Goal: Task Accomplishment & Management: Manage account settings

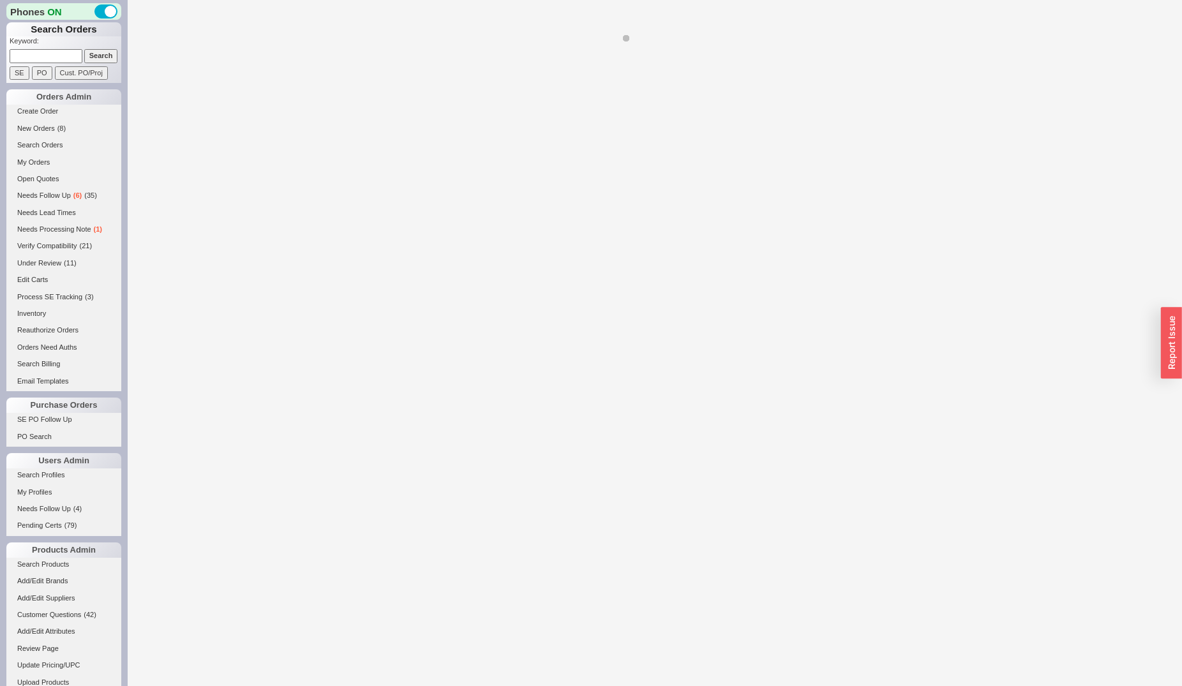
select select "*"
select select "LOW"
select select "3"
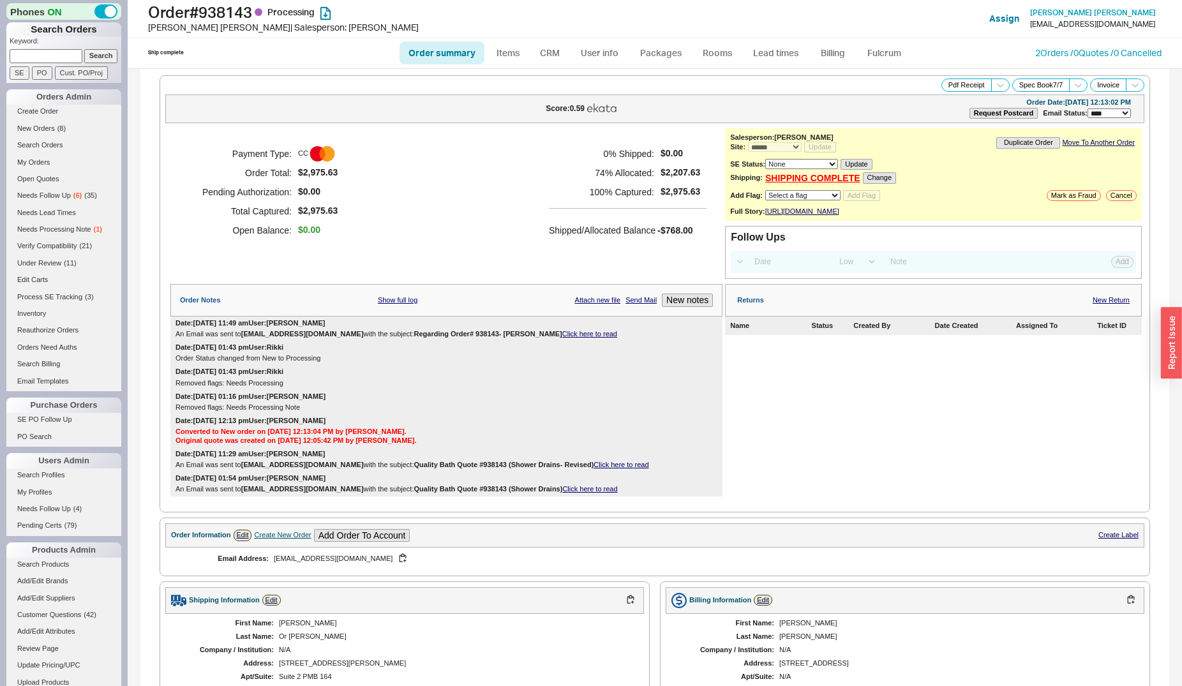
scroll to position [456, 0]
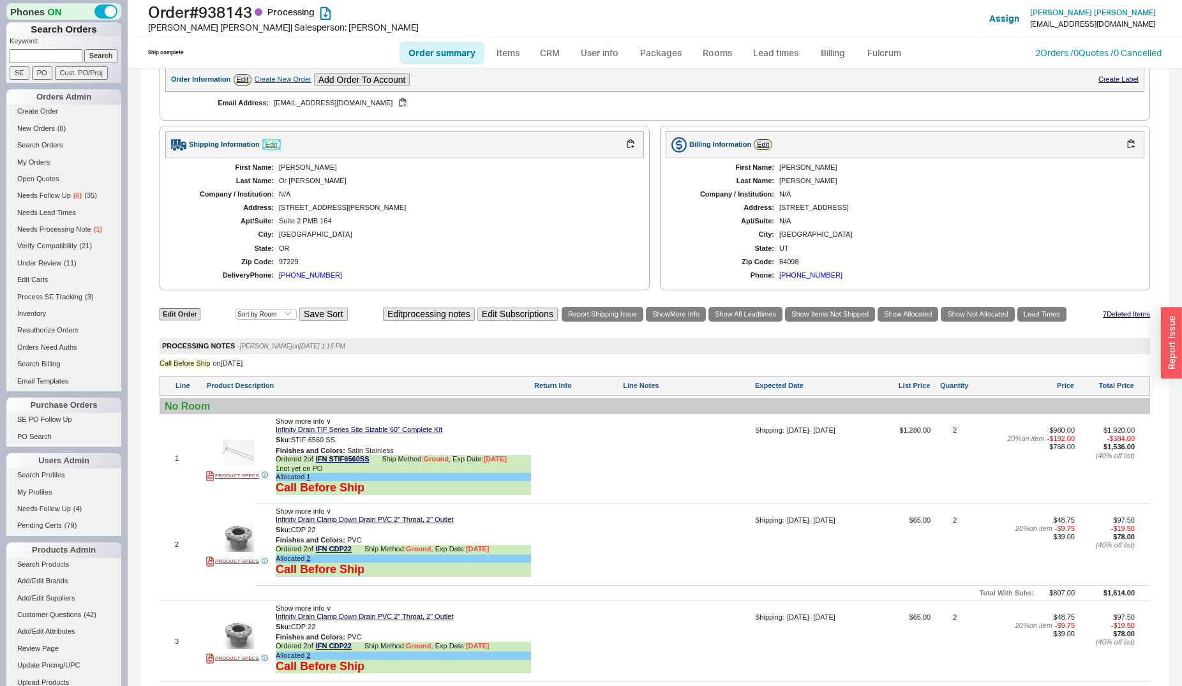
click at [272, 150] on link "Edit" at bounding box center [271, 144] width 19 height 11
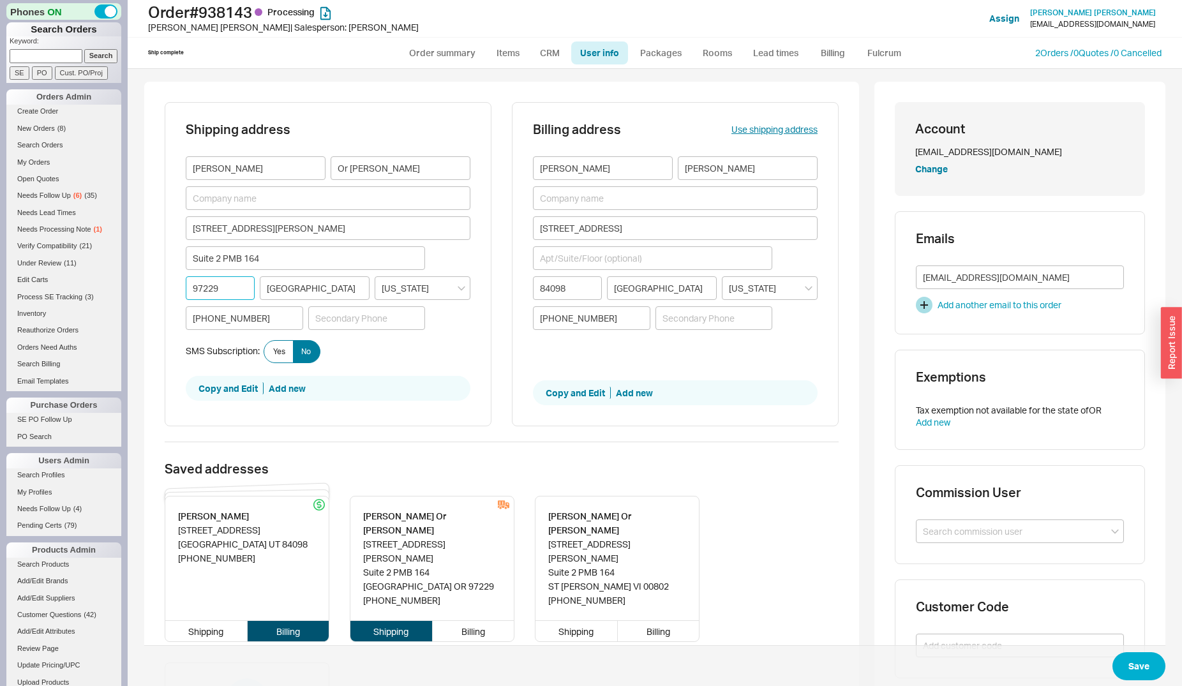
drag, startPoint x: 226, startPoint y: 290, endPoint x: 185, endPoint y: 294, distance: 41.0
click at [186, 294] on input "97229" at bounding box center [220, 288] width 69 height 24
click at [190, 293] on input "97229" at bounding box center [220, 288] width 69 height 24
paste input "00802"
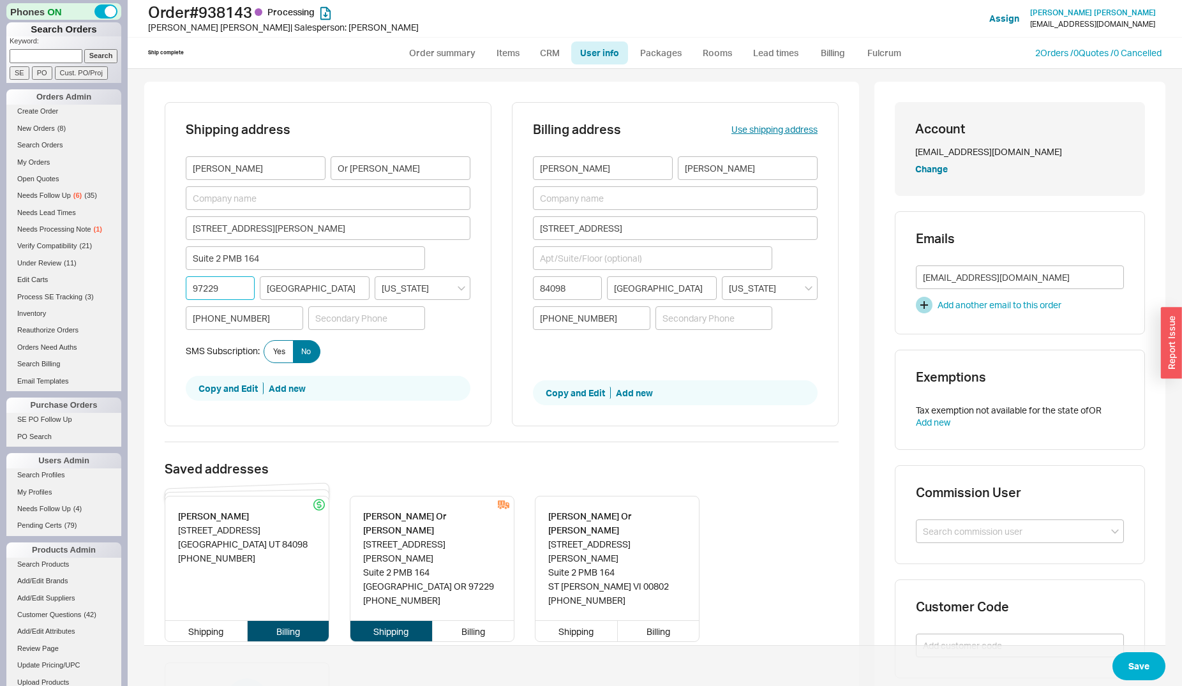
type input "00802"
type input "ST THOMAS"
type input "US Virgin Islands"
type input "00802"
click at [1124, 666] on button "Save" at bounding box center [1138, 666] width 53 height 28
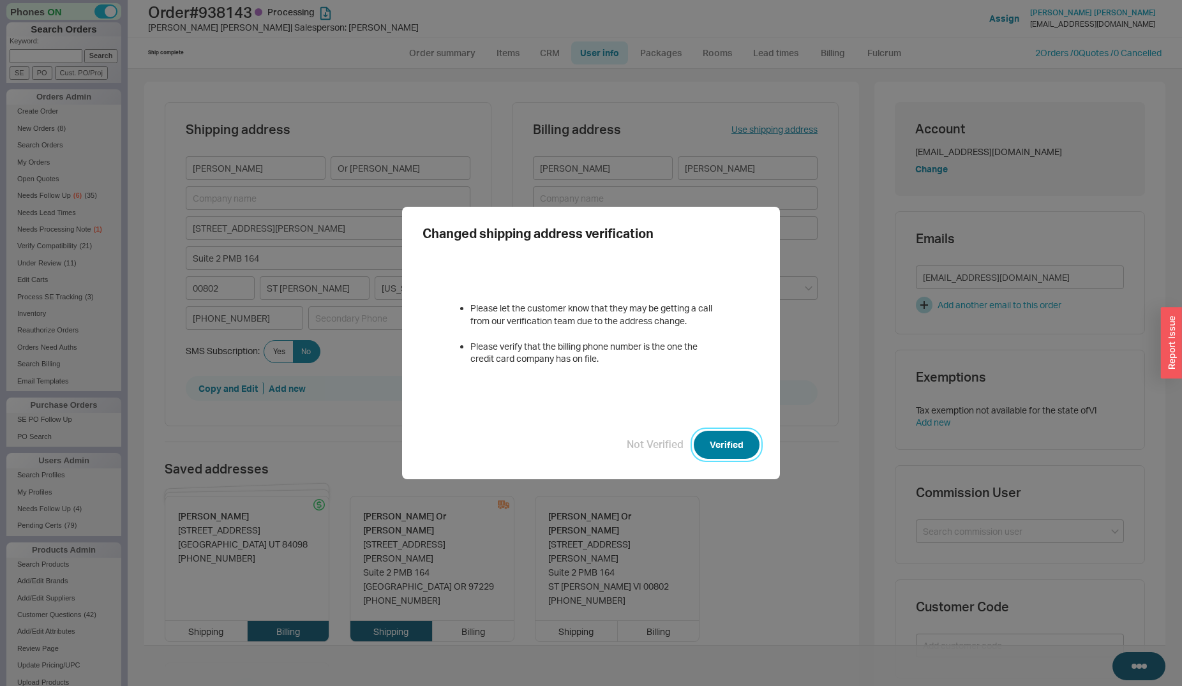
click at [740, 439] on button "Verified" at bounding box center [727, 445] width 66 height 28
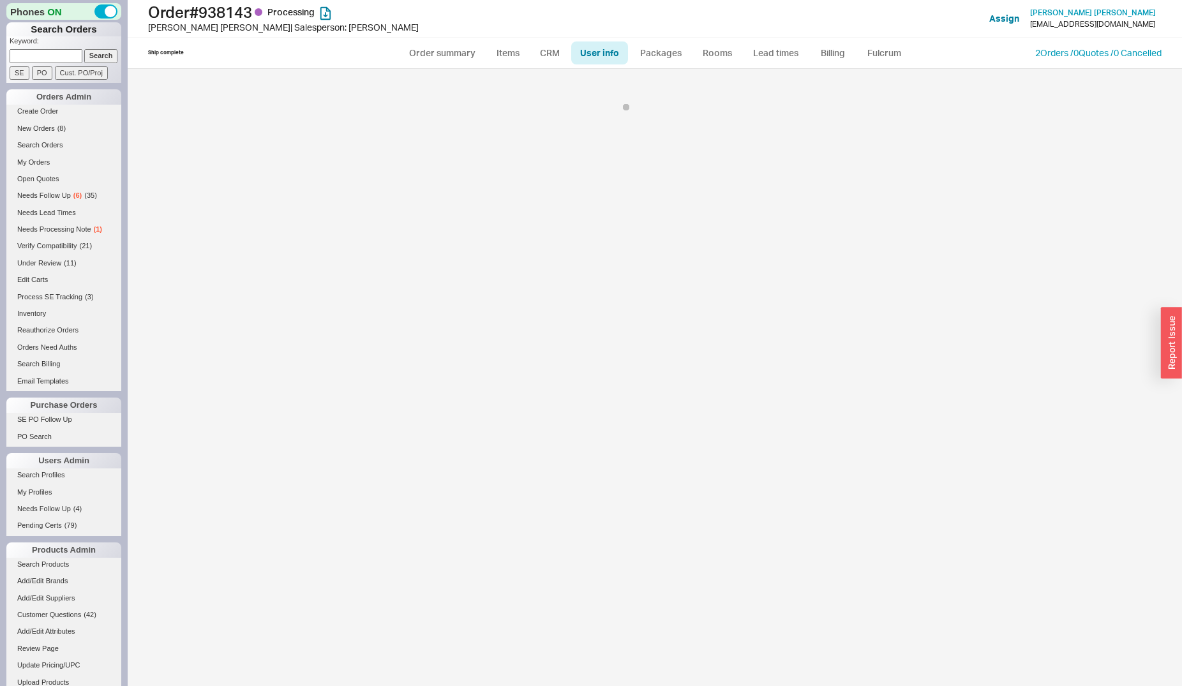
select select "*"
select select "LOW"
select select "3"
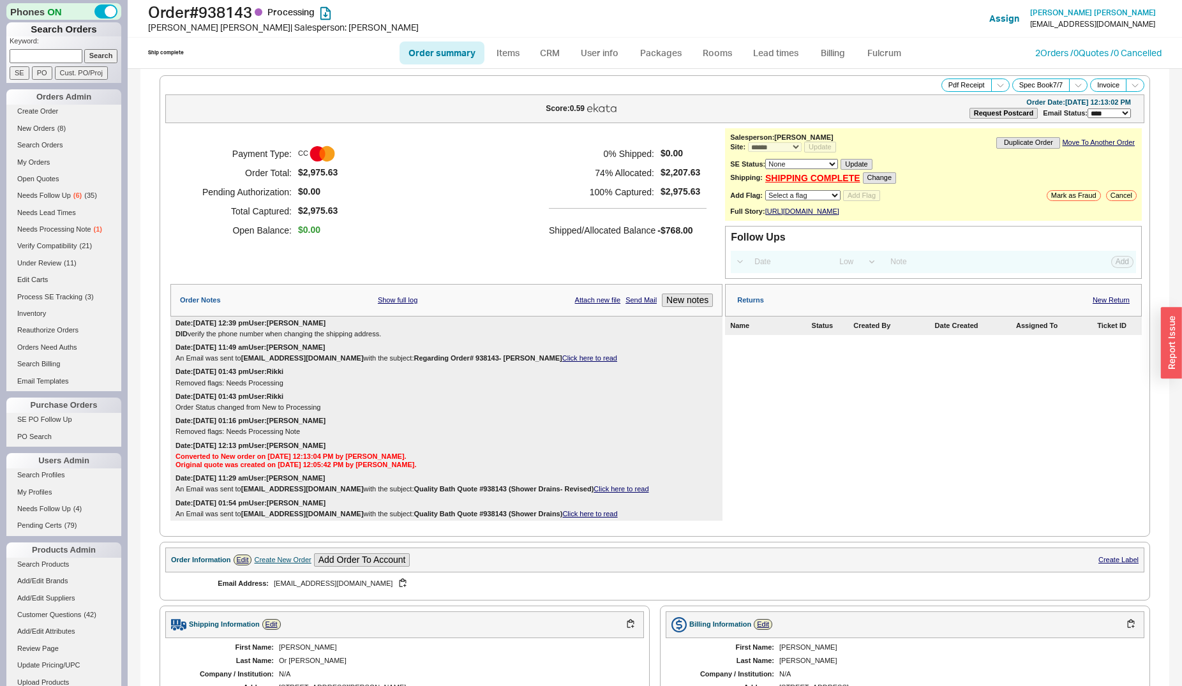
scroll to position [260, 0]
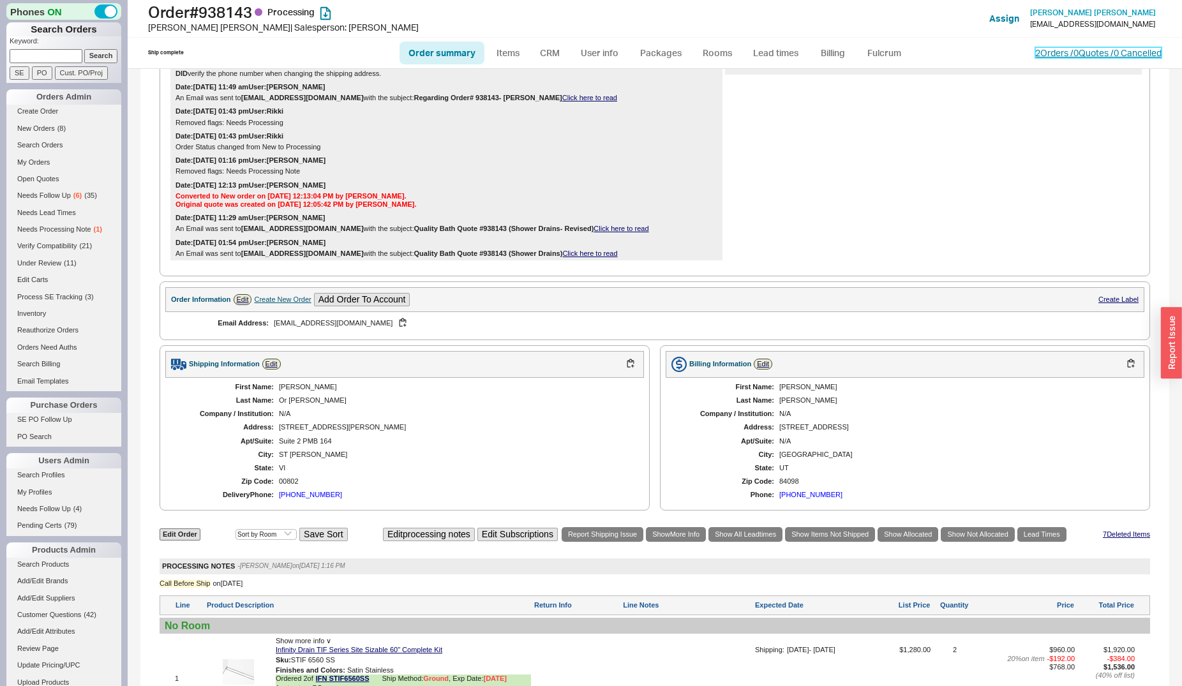
click at [1035, 52] on link "2 Orders / 0 Quotes / 0 Cancelled" at bounding box center [1098, 52] width 126 height 11
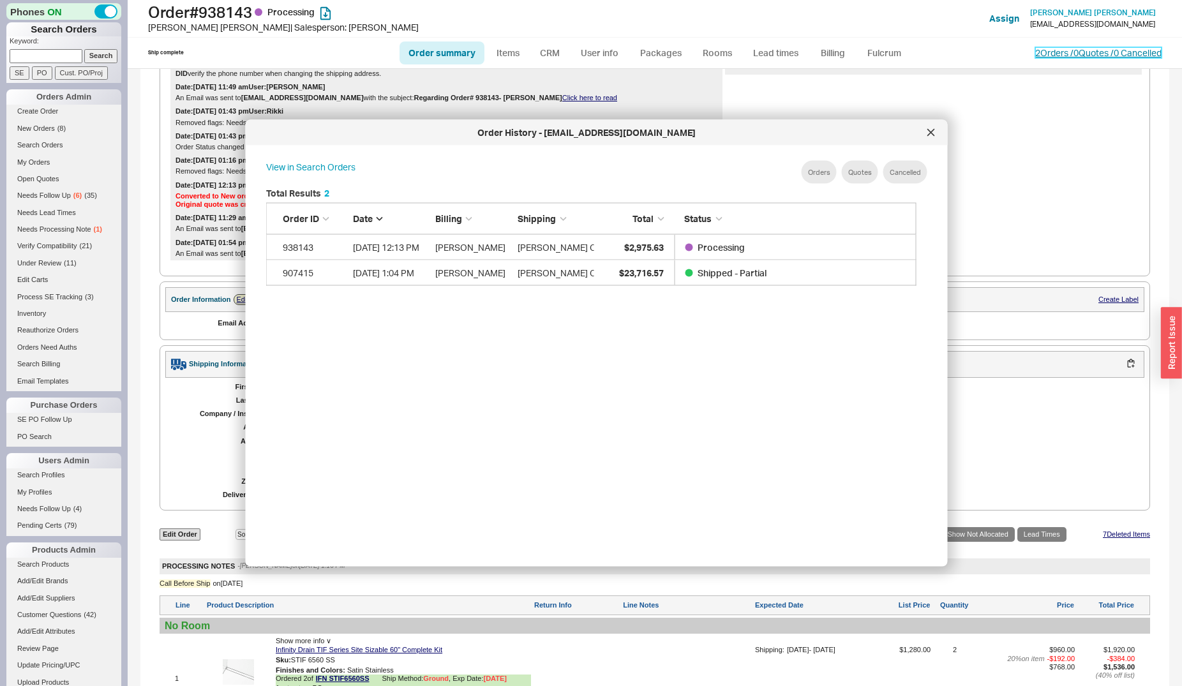
scroll to position [380, 660]
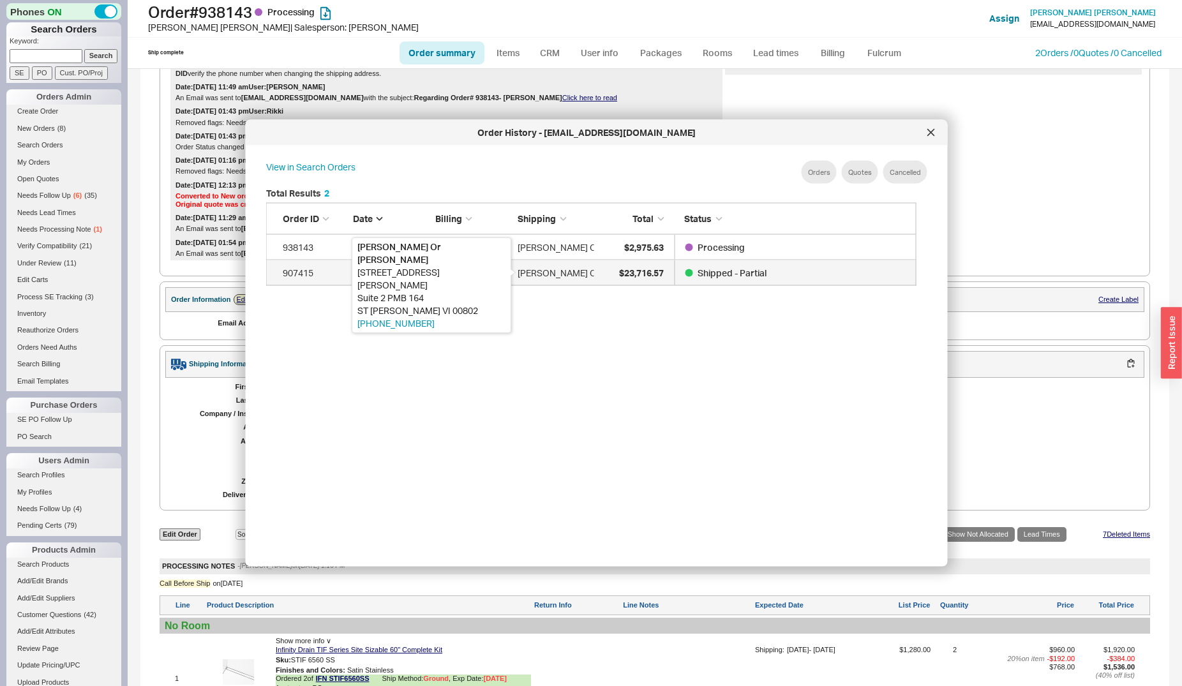
click at [583, 273] on div "Monique Case Or Zach Mendelson" at bounding box center [594, 273] width 154 height 26
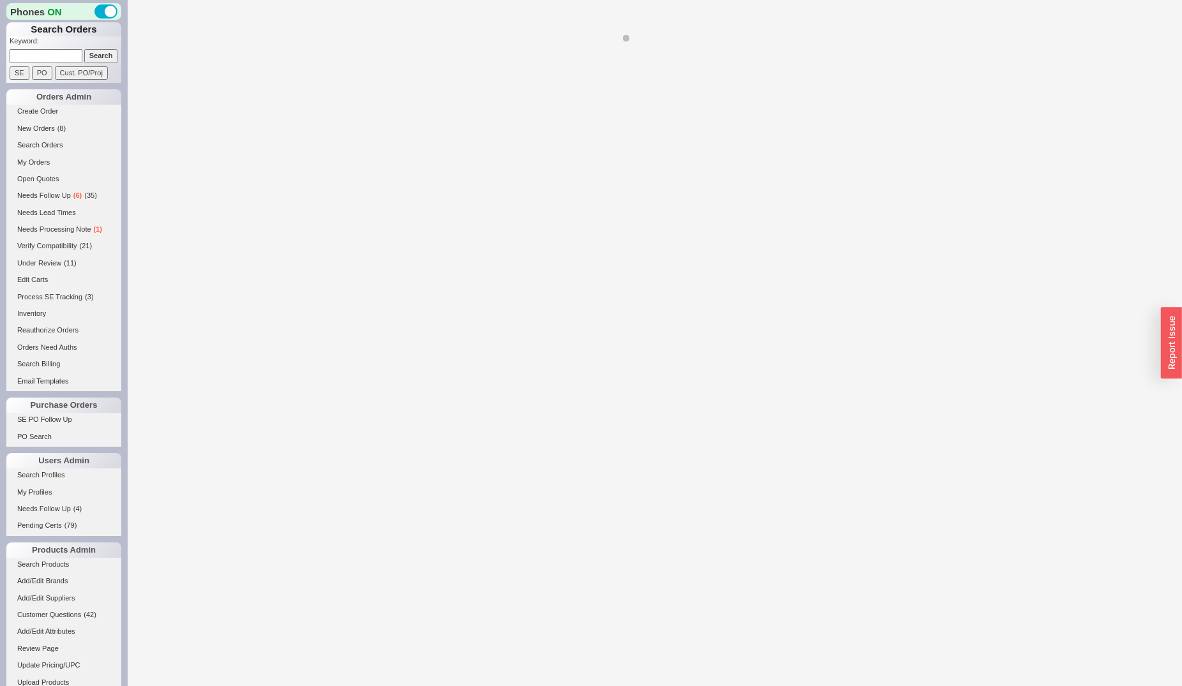
select select "*"
select select "LOW"
select select "3"
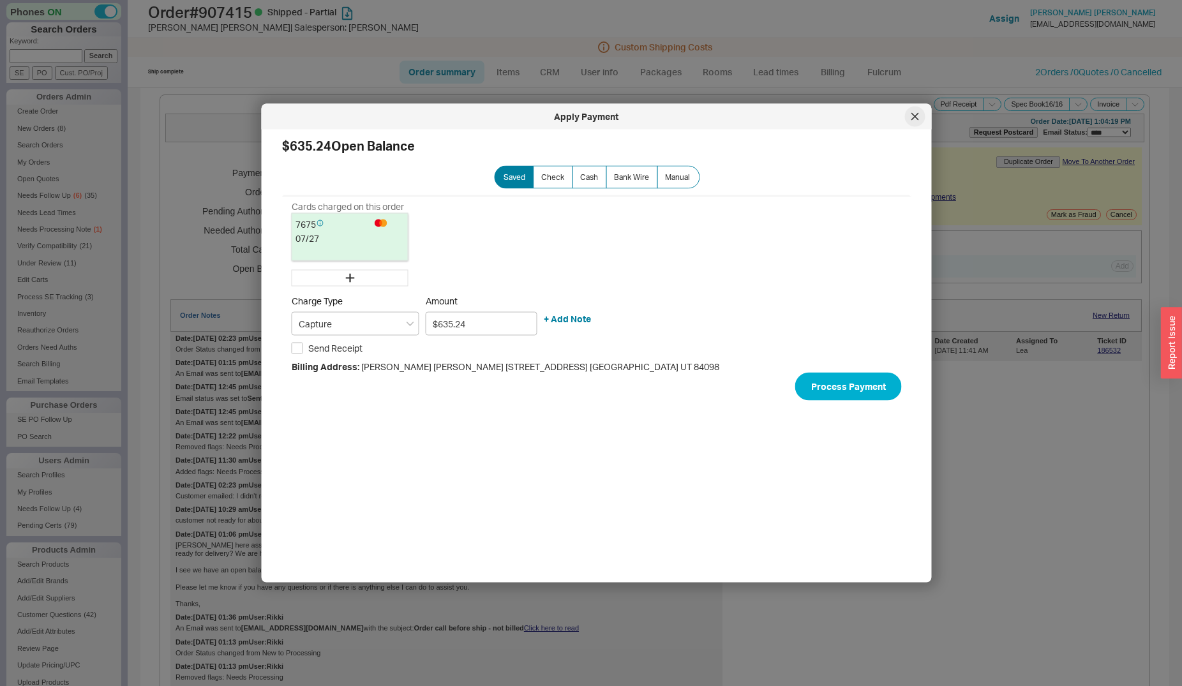
click at [916, 115] on icon at bounding box center [914, 116] width 6 height 6
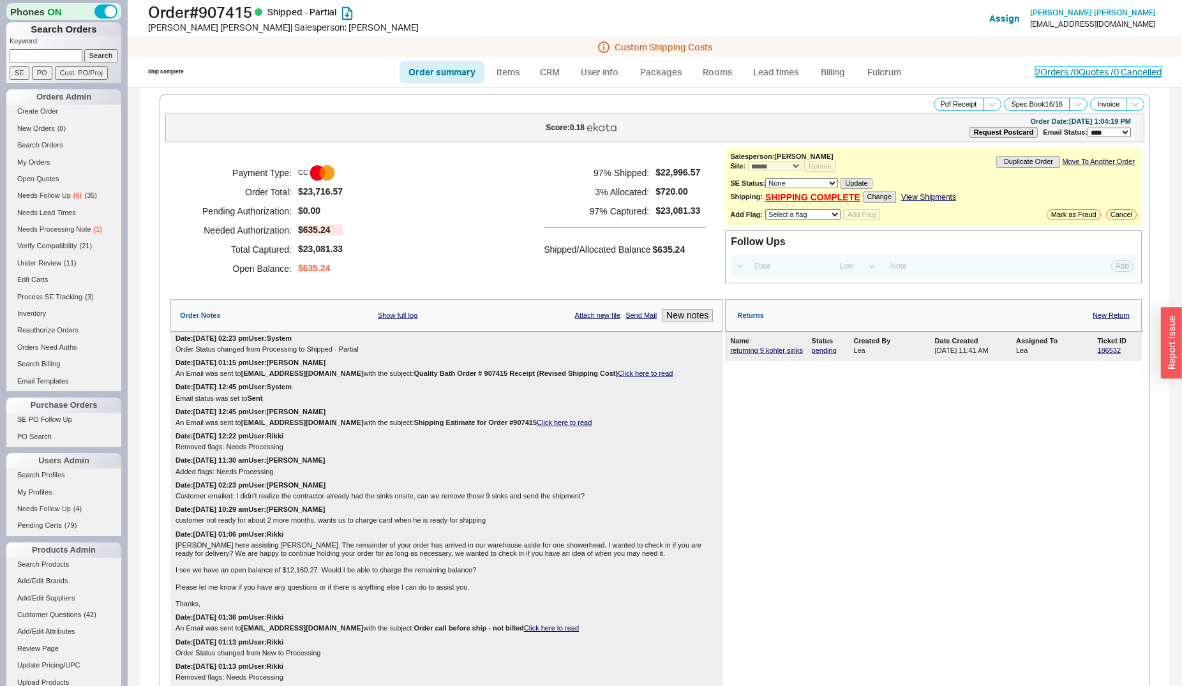
click at [1073, 70] on link "2 Orders / 0 Quotes / 0 Cancelled" at bounding box center [1098, 71] width 126 height 11
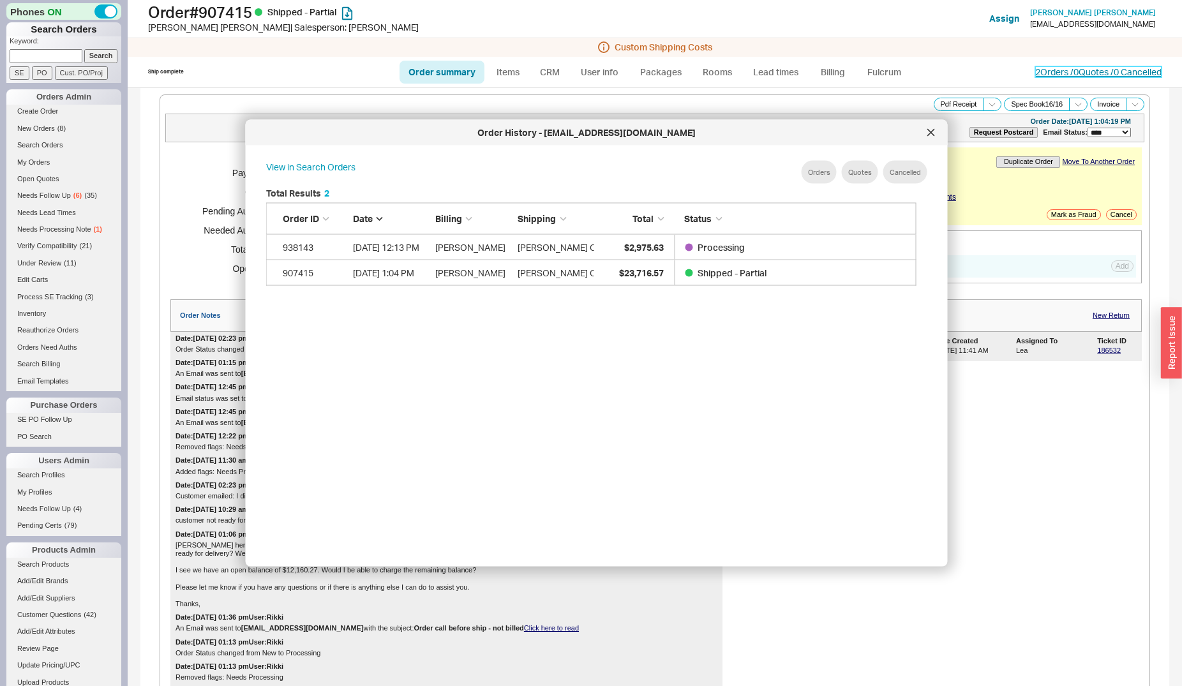
scroll to position [380, 660]
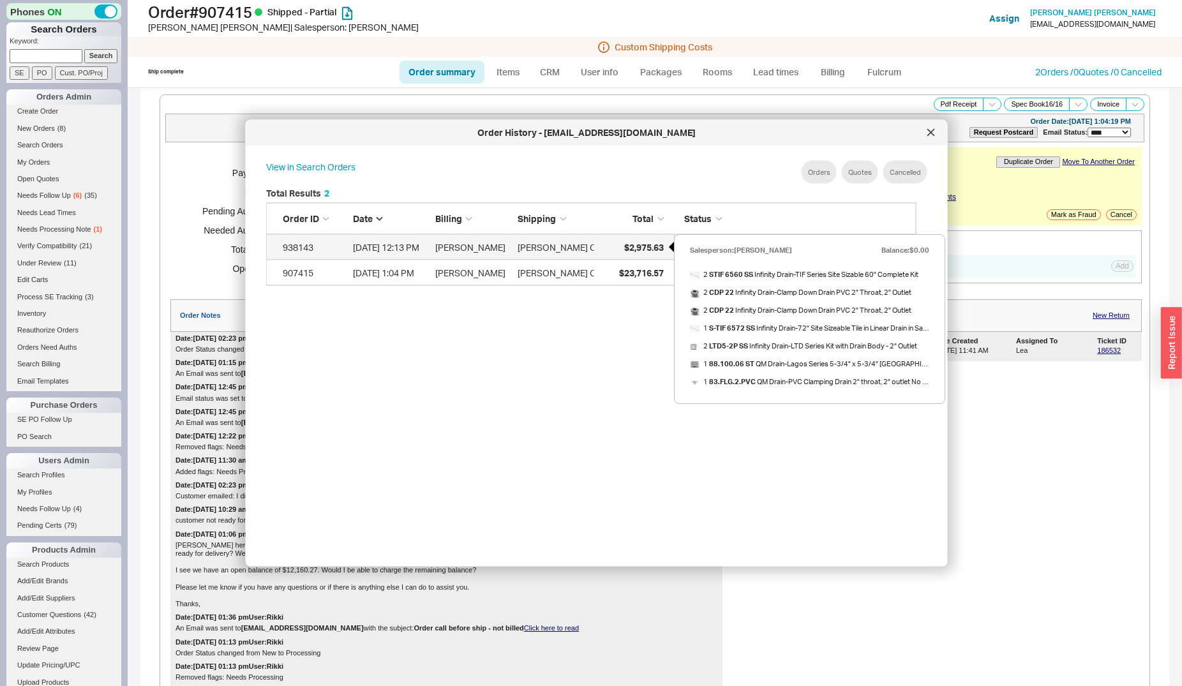
click at [636, 238] on div "$2,975.63" at bounding box center [632, 247] width 64 height 26
select select "*"
select select "LOW"
select select "3"
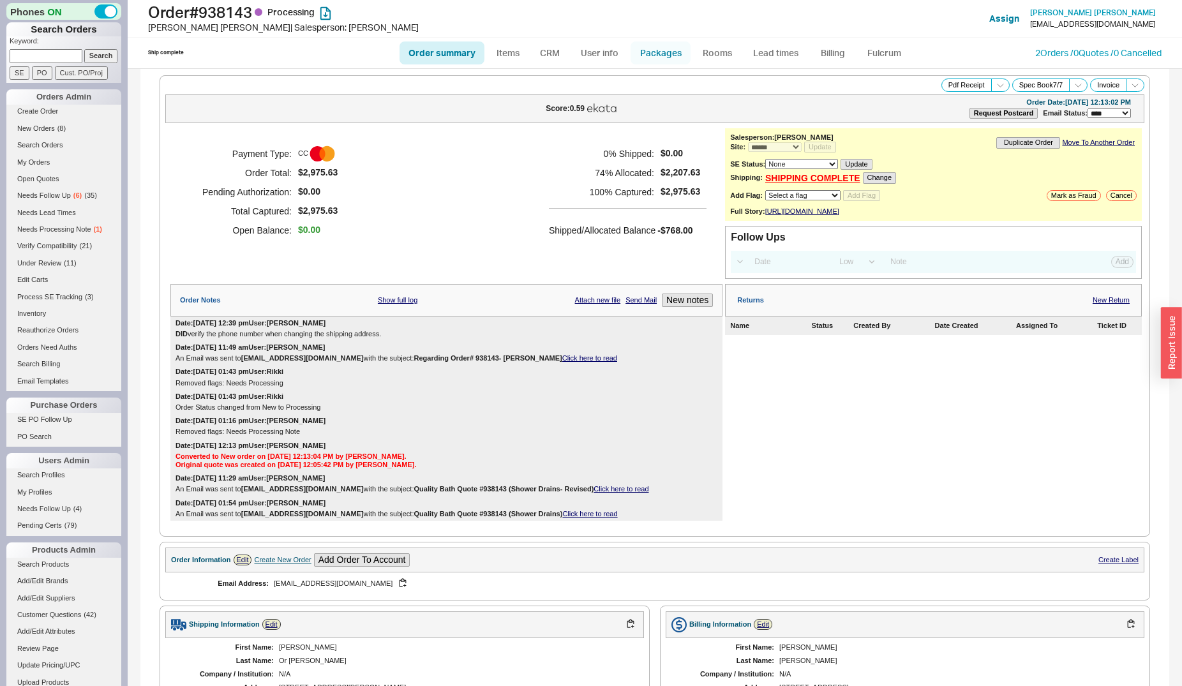
click at [676, 54] on link "Packages" at bounding box center [660, 52] width 60 height 23
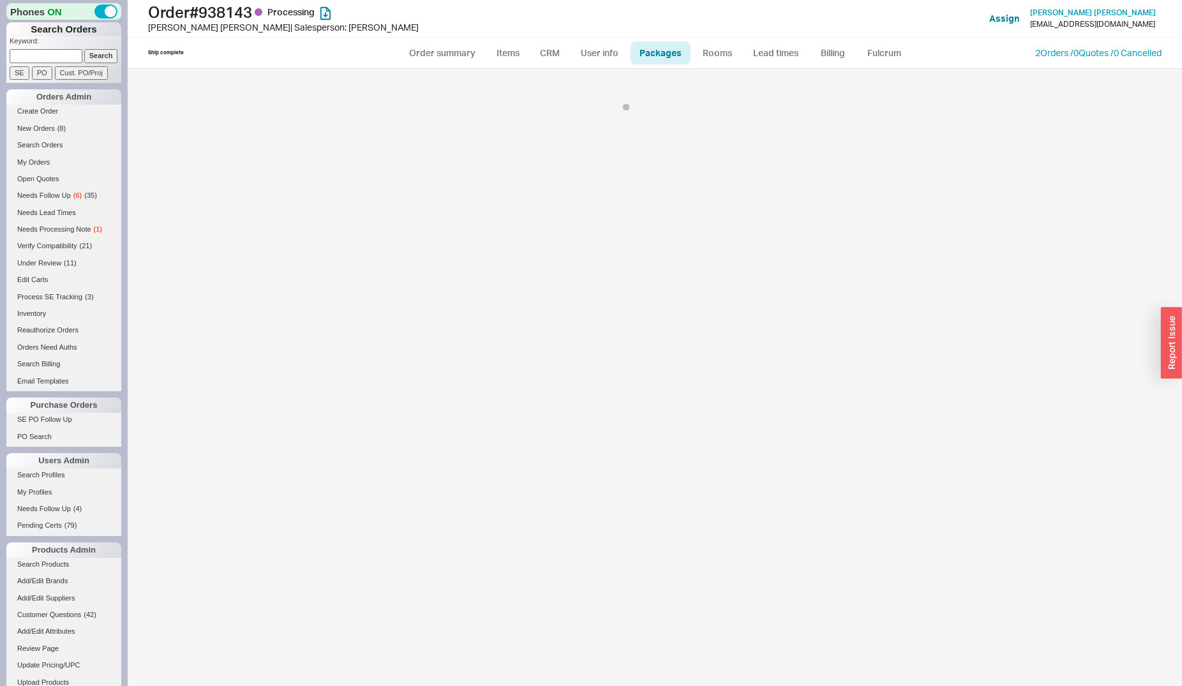
select select "Call Before Ship"
select select "1"
select select "Call Before Ship"
select select "1"
select select "Call Before Ship"
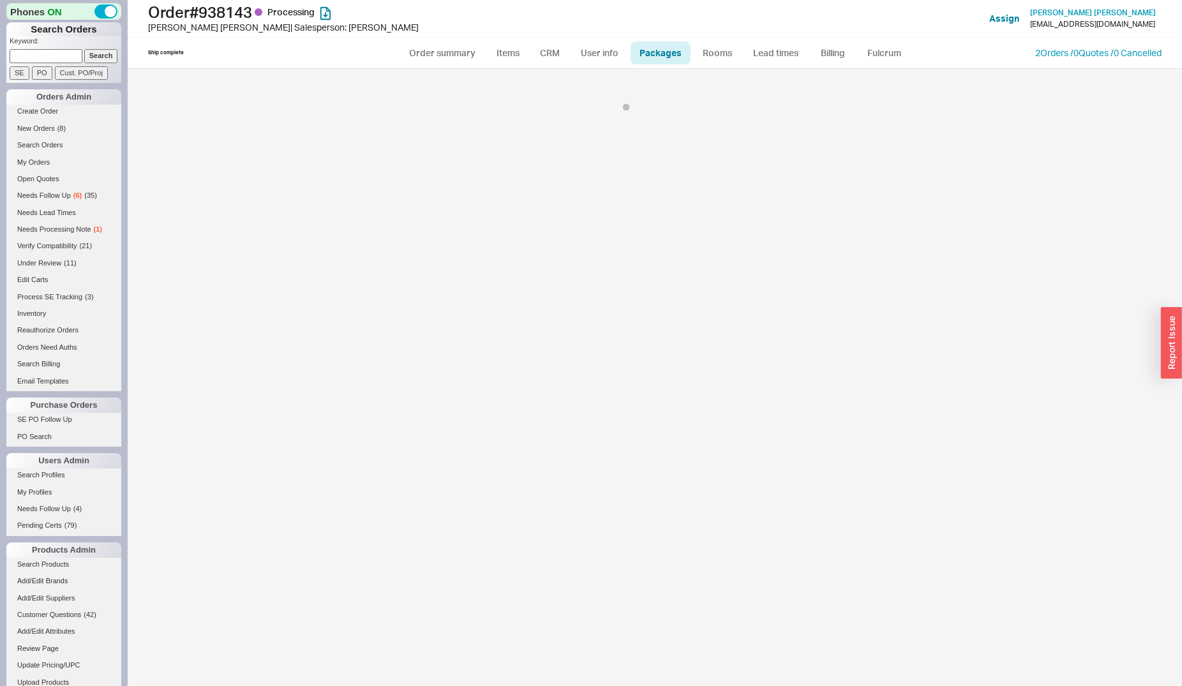
select select "1"
select select "Call Before Ship"
select select "1"
select select "Call Before Ship"
select select "1"
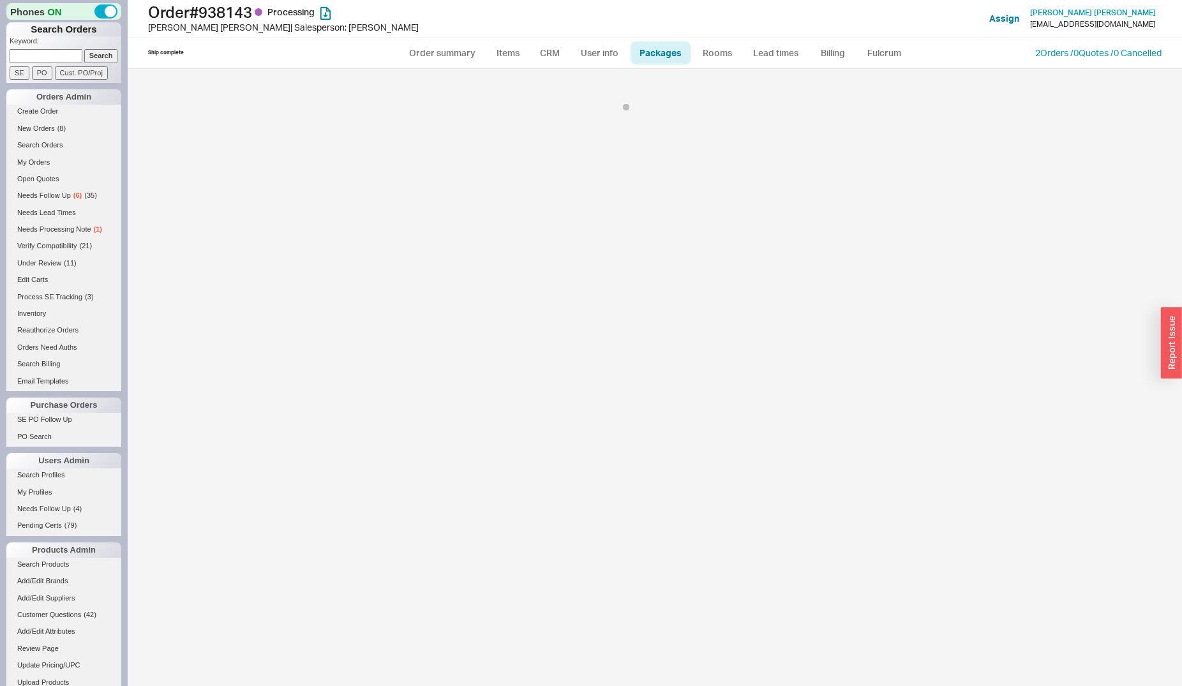
select select "Call Before Ship"
select select "1"
select select "Call Before Ship"
select select "1"
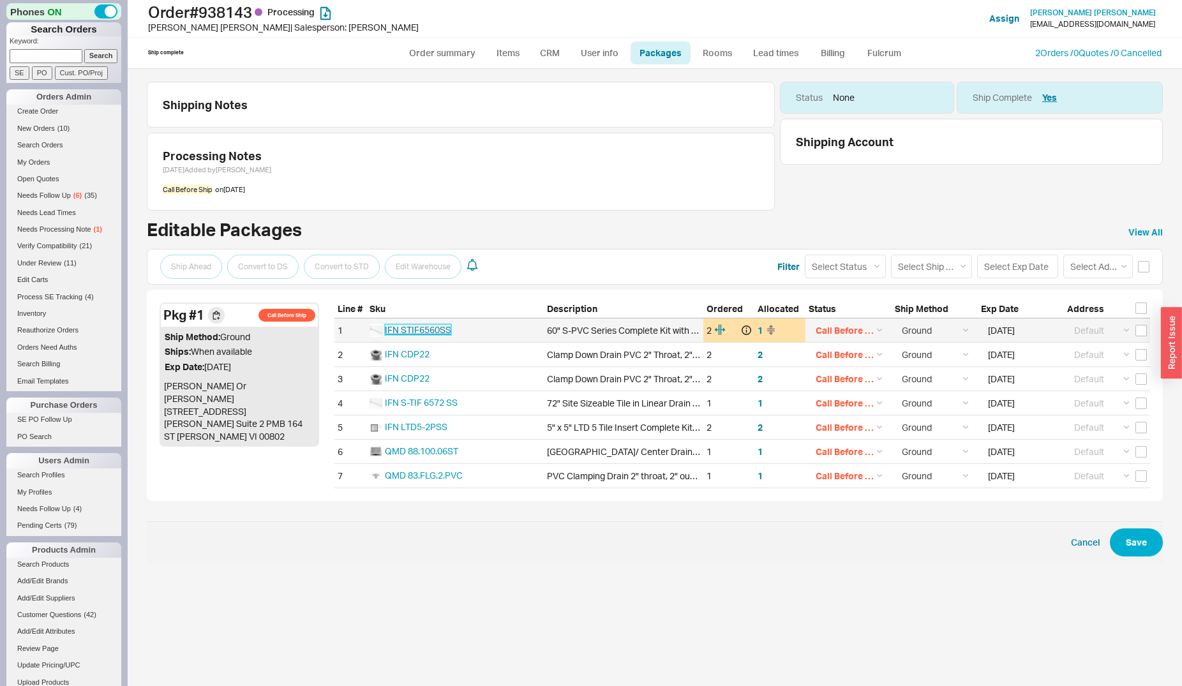
click at [396, 328] on span "IFN STIF6560SS" at bounding box center [418, 329] width 66 height 11
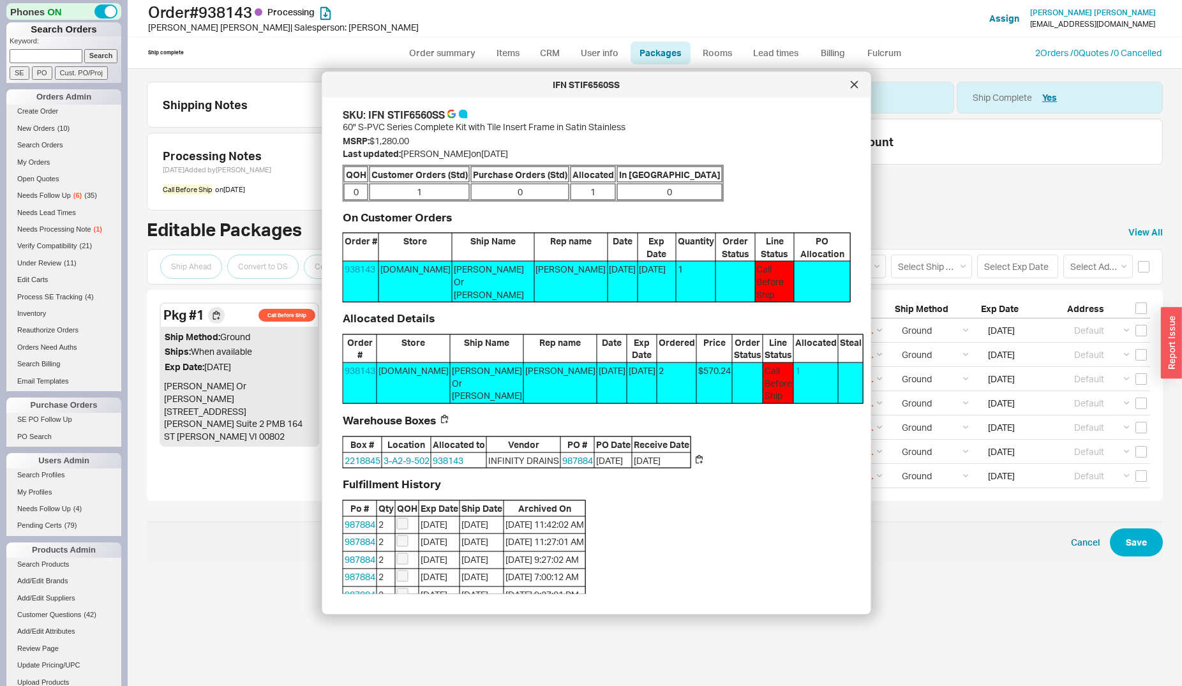
scroll to position [57, 0]
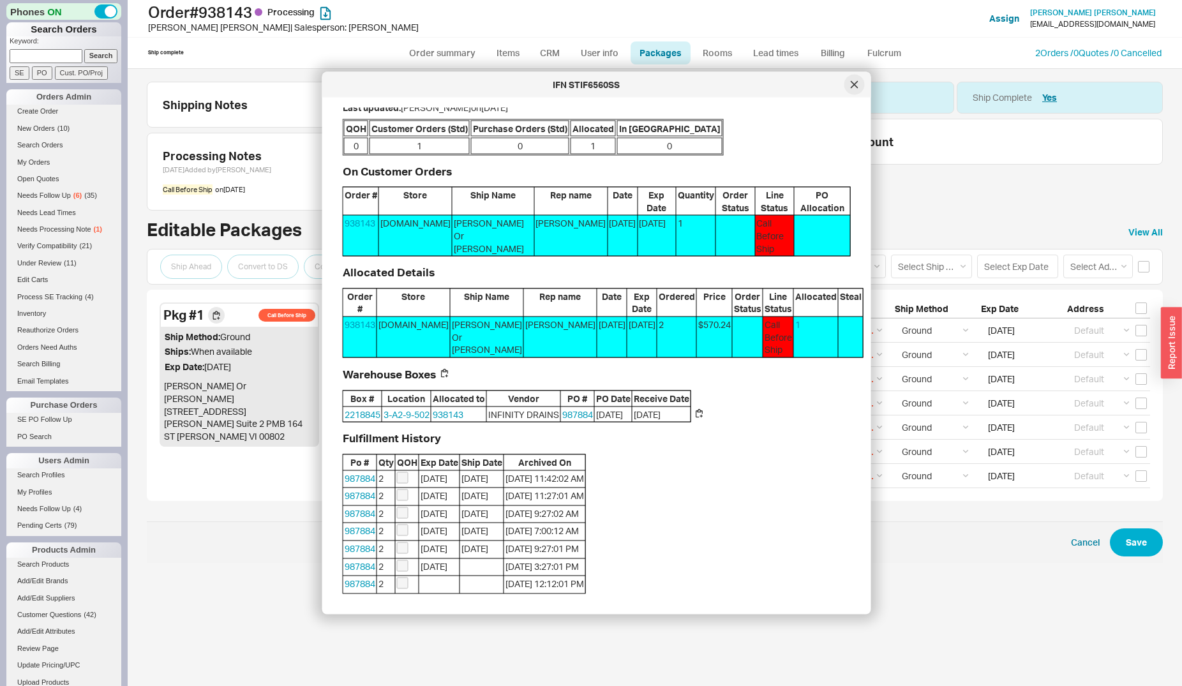
click at [850, 89] on div at bounding box center [854, 85] width 20 height 20
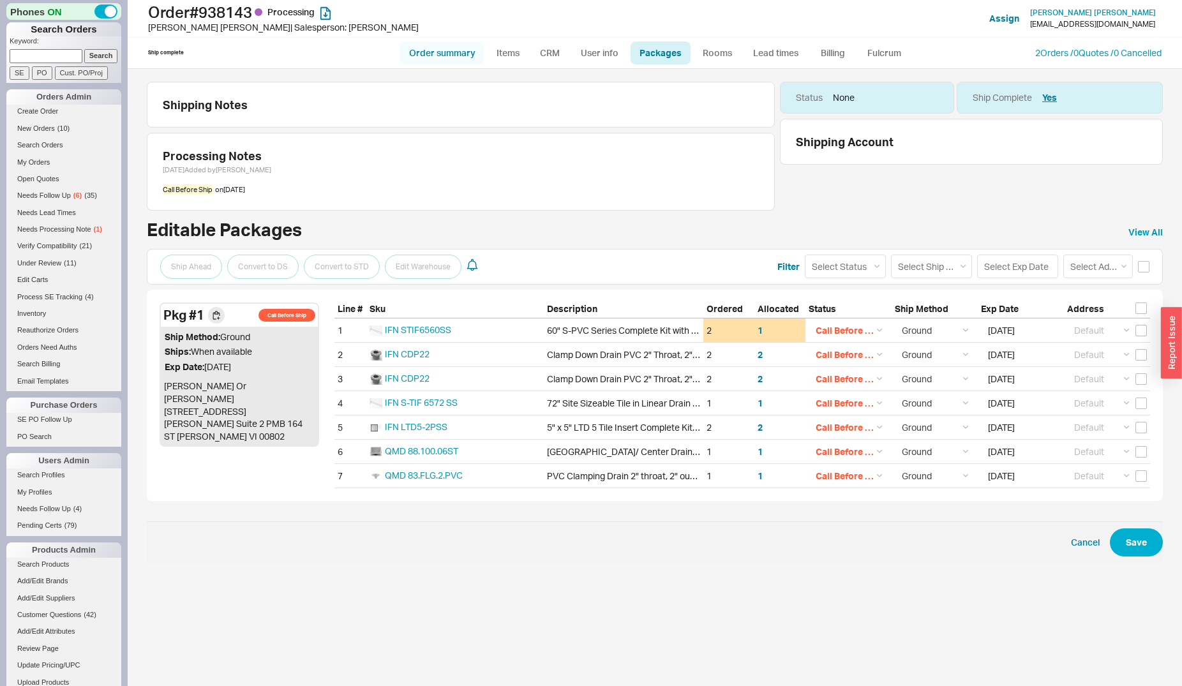
click at [426, 59] on link "Order summary" at bounding box center [441, 52] width 85 height 23
select select "*"
select select "LOW"
select select "3"
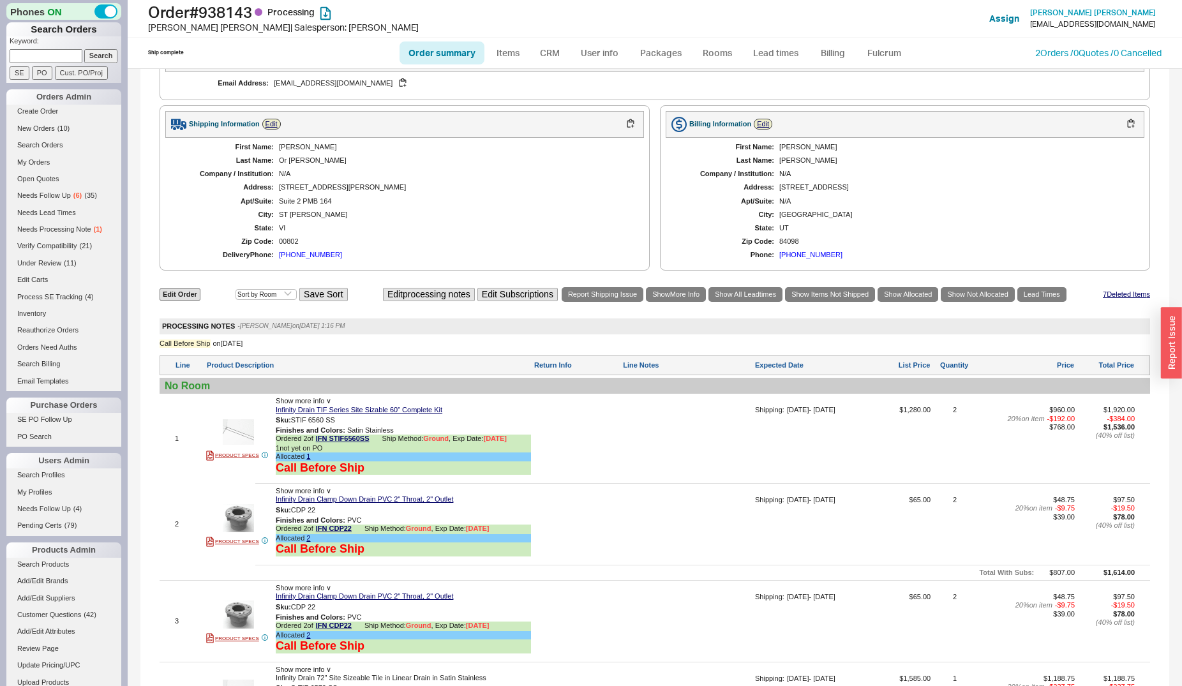
scroll to position [521, 0]
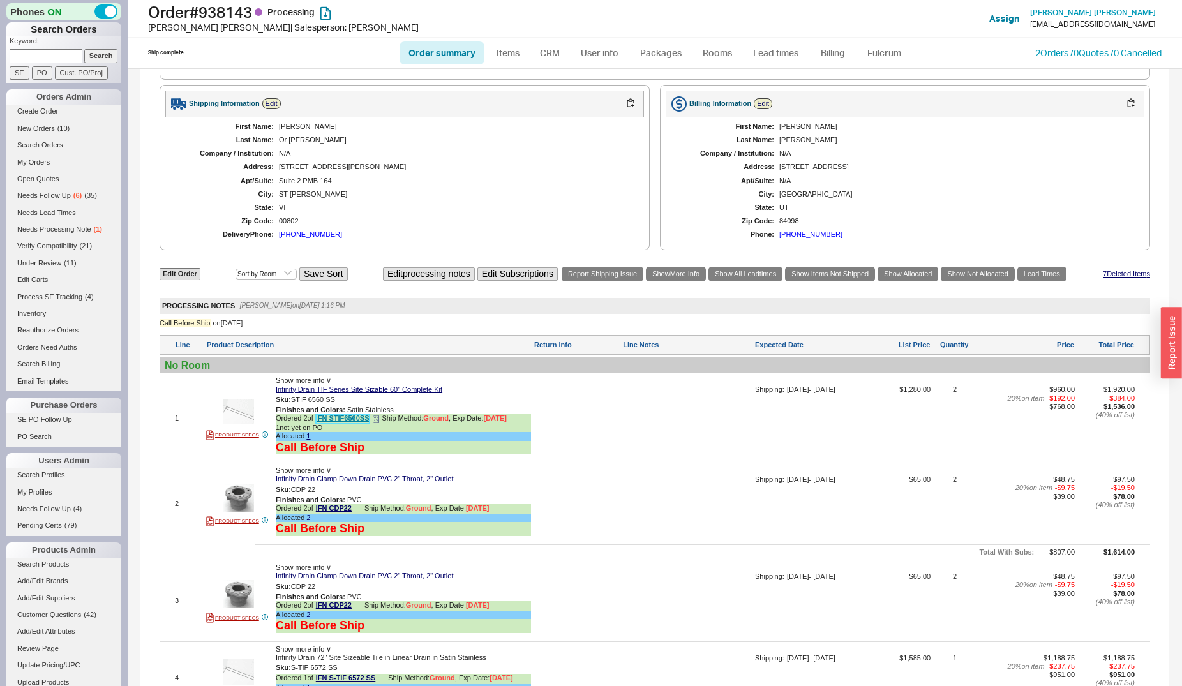
click at [353, 424] on link "IFN STIF6560SS" at bounding box center [343, 419] width 54 height 10
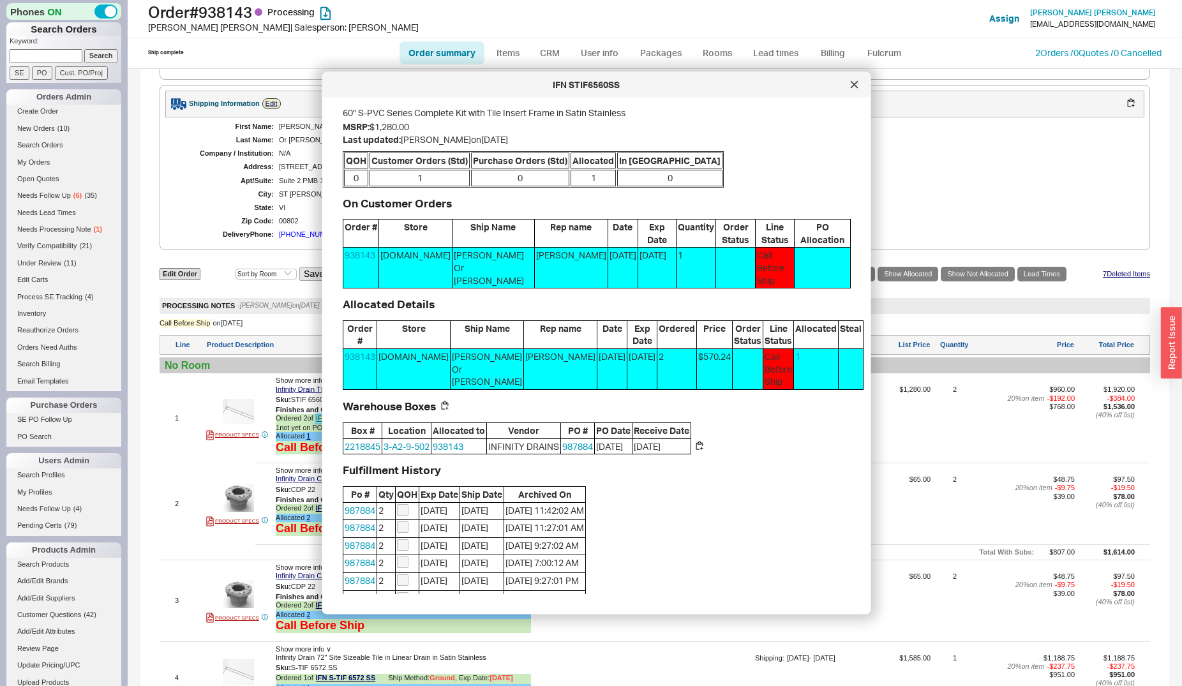
scroll to position [0, 0]
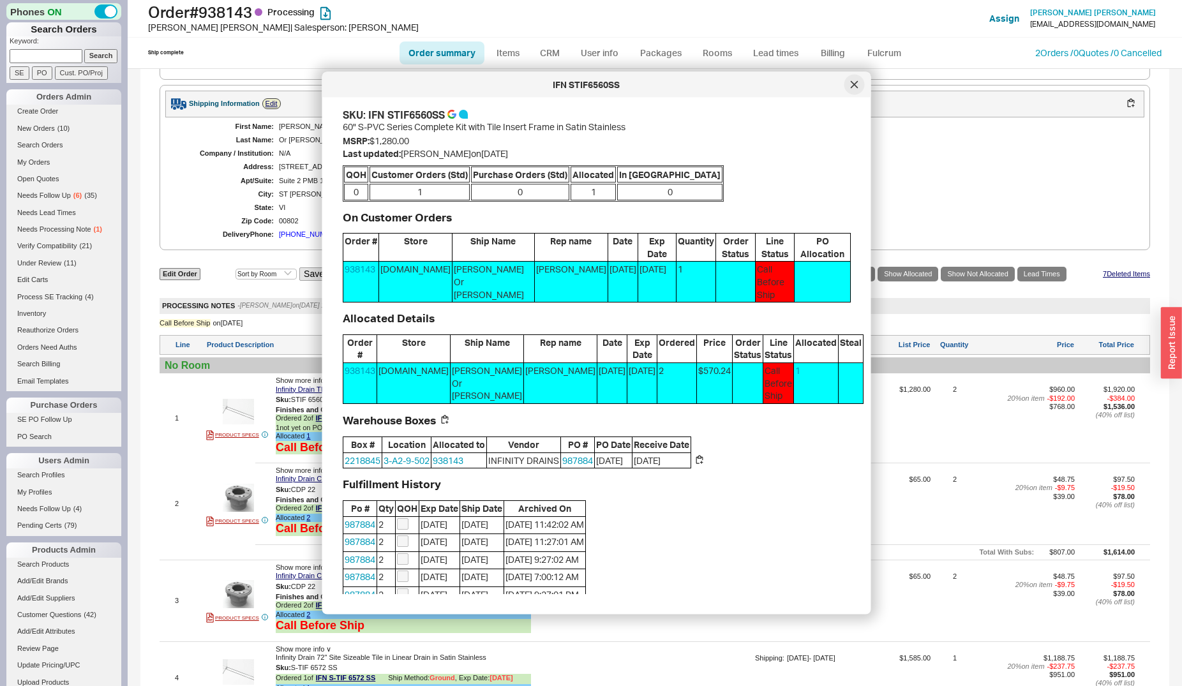
click at [848, 83] on div at bounding box center [854, 85] width 20 height 20
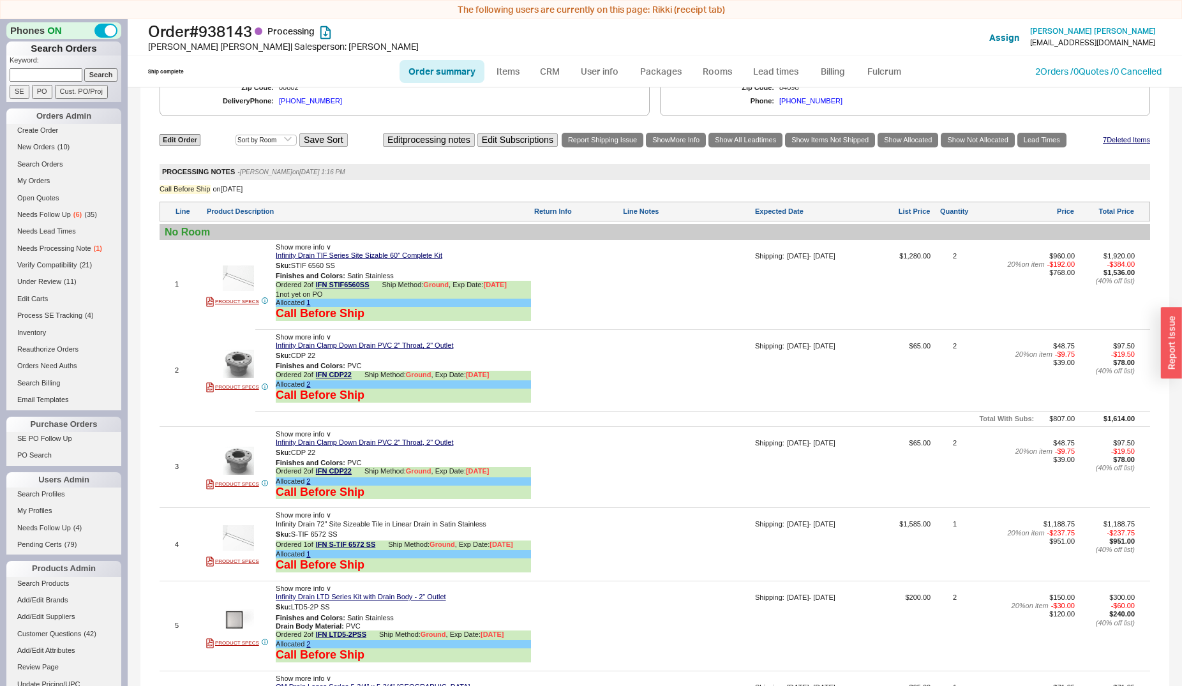
scroll to position [716, 0]
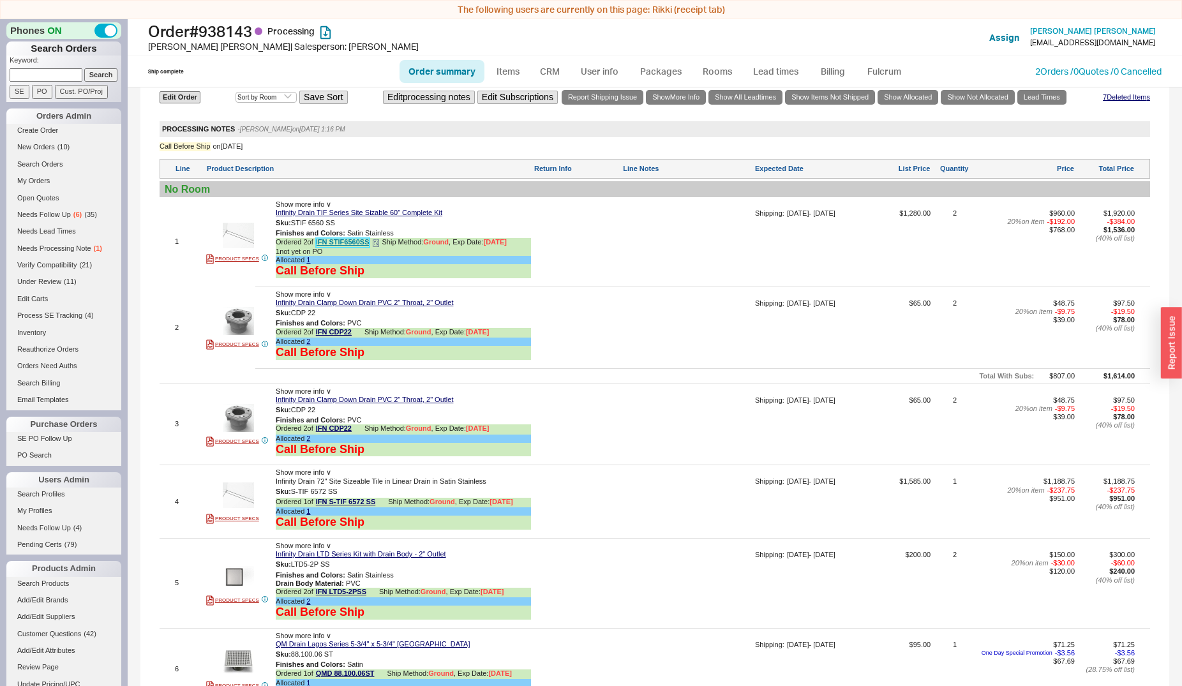
click at [354, 248] on link "IFN STIF6560SS" at bounding box center [343, 243] width 54 height 10
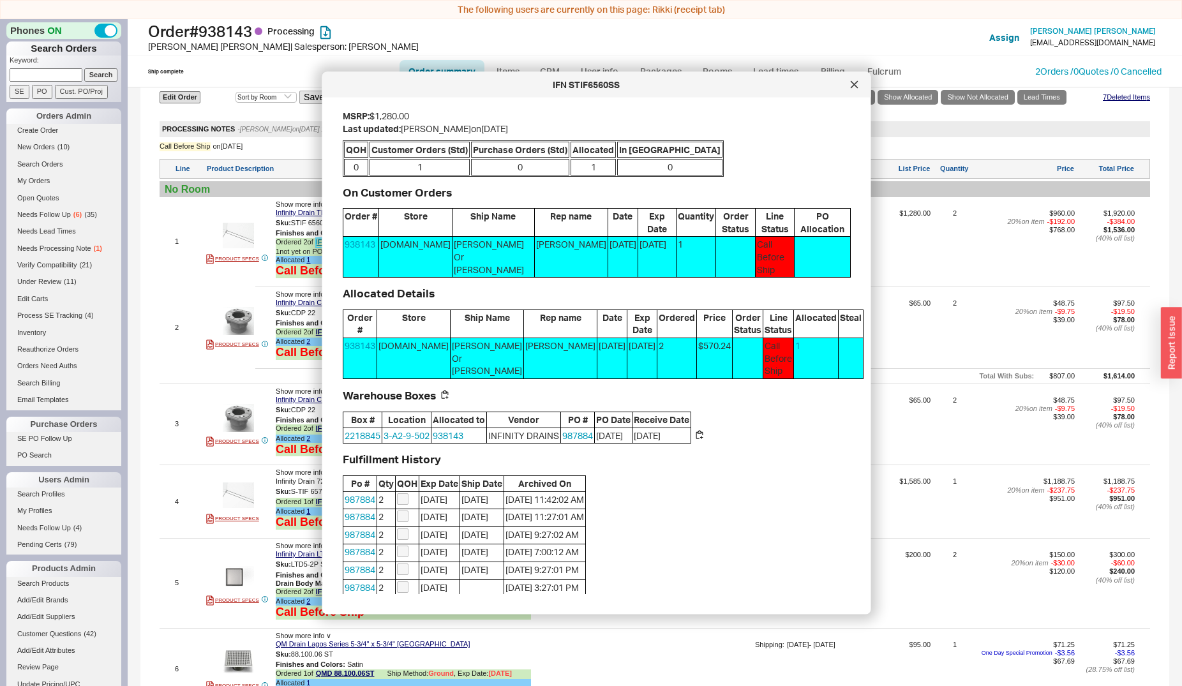
scroll to position [0, 0]
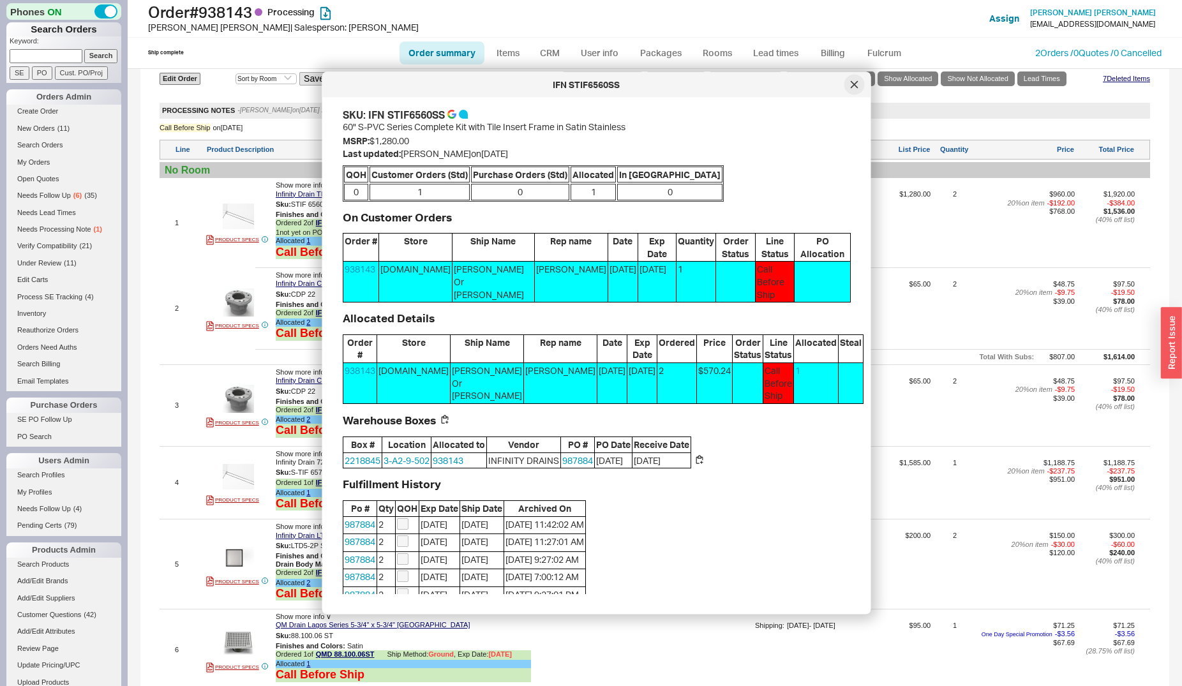
click at [851, 82] on icon at bounding box center [853, 84] width 6 height 6
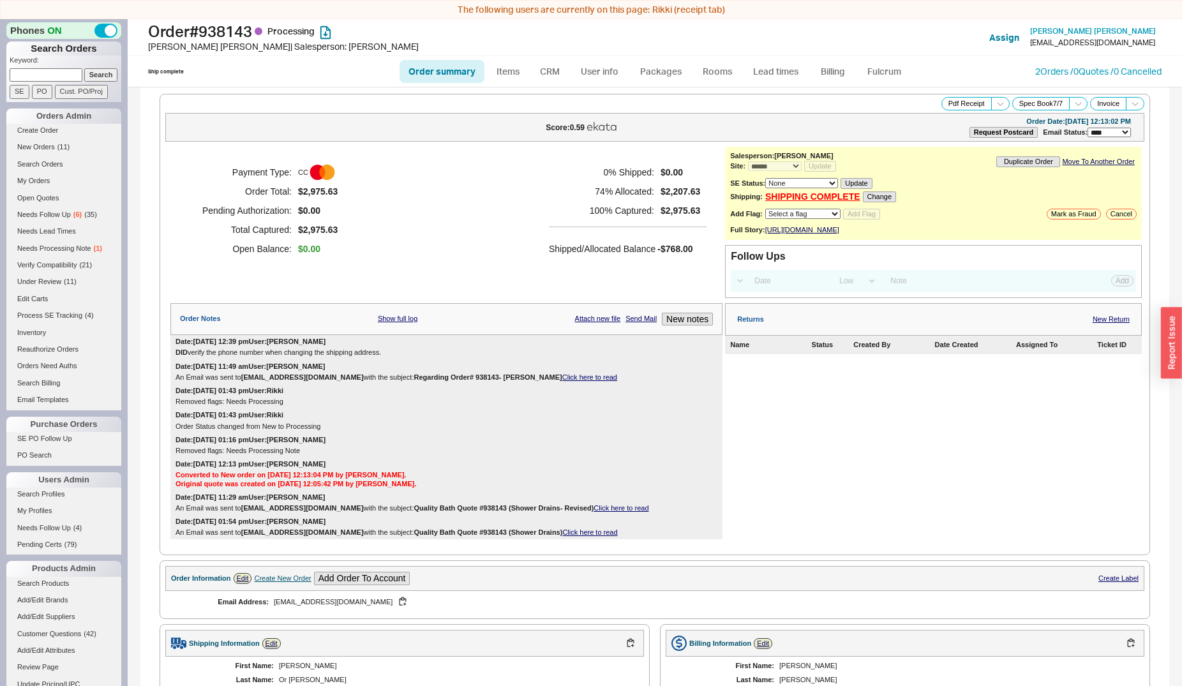
click at [562, 381] on link "Click here to read" at bounding box center [589, 377] width 55 height 8
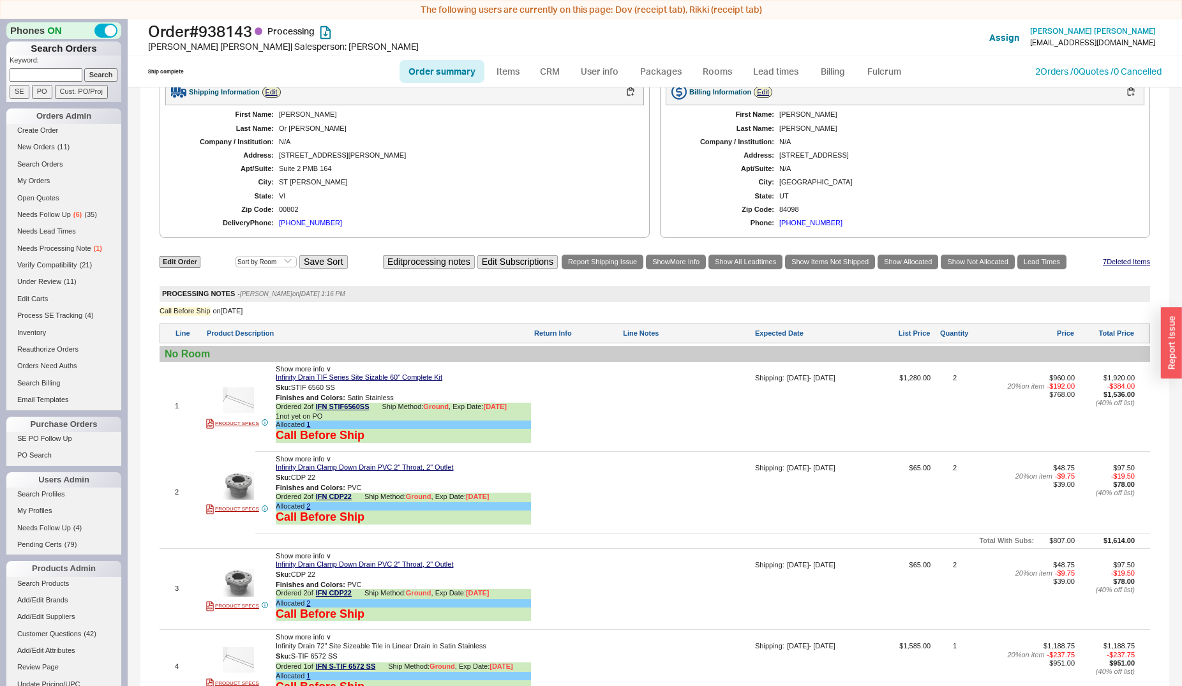
scroll to position [586, 0]
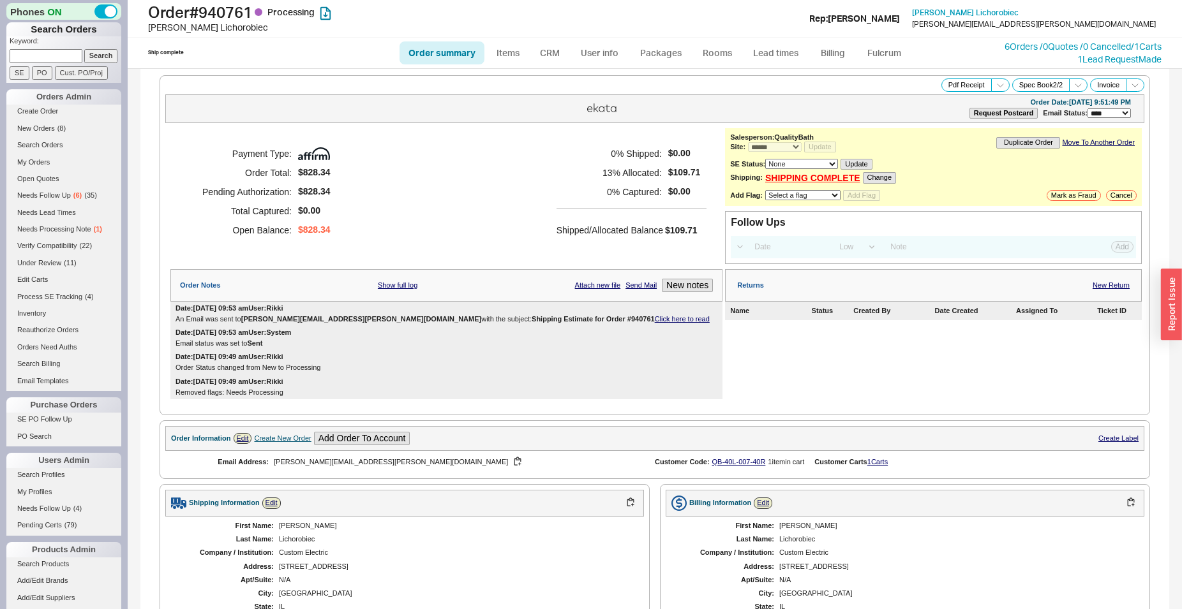
select select "*"
select select "LOW"
select select "3"
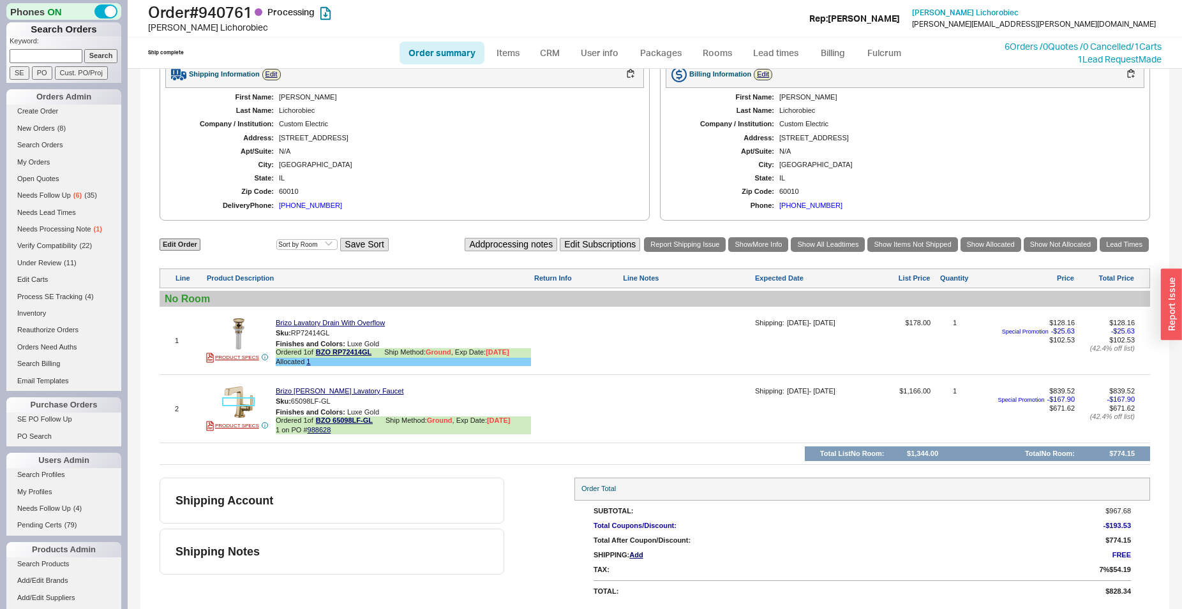
click at [234, 396] on img at bounding box center [238, 402] width 31 height 31
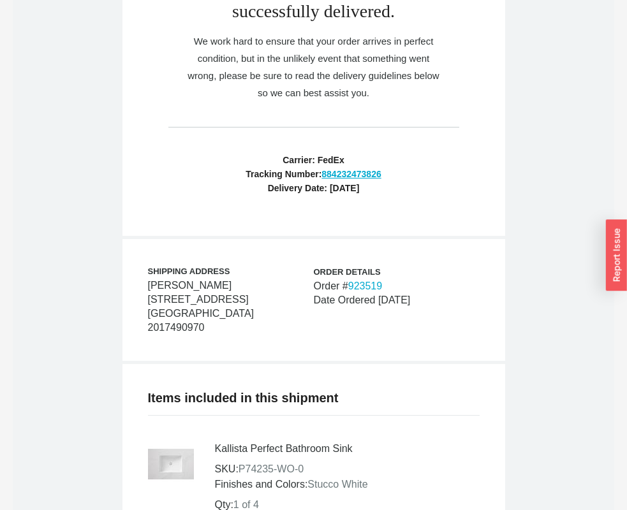
scroll to position [195, 0]
